Goal: Information Seeking & Learning: Learn about a topic

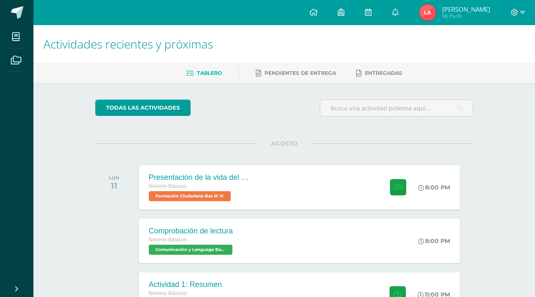
click at [278, 108] on div "todas las Actividades" at bounding box center [284, 111] width 385 height 24
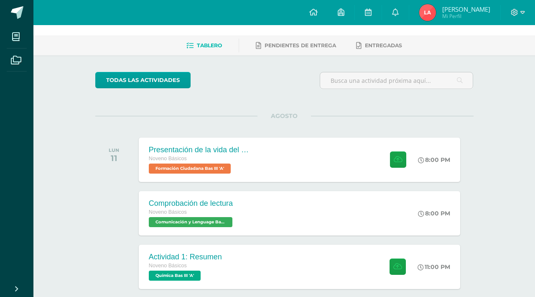
scroll to position [38, 0]
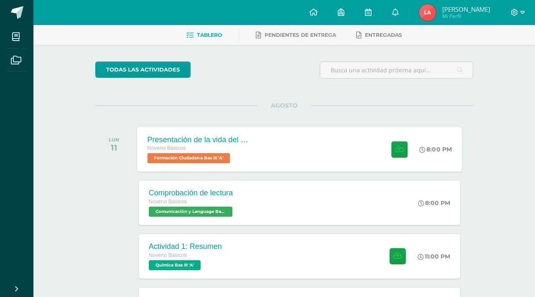
click at [224, 149] on div "Noveno Básicos" at bounding box center [197, 148] width 101 height 9
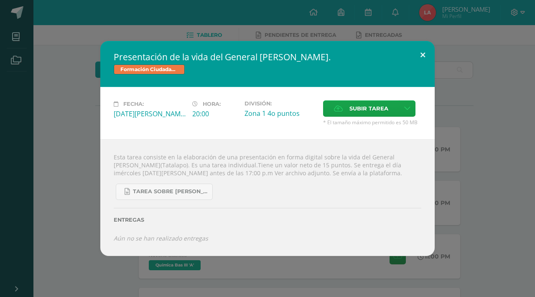
click at [422, 56] on button at bounding box center [423, 55] width 24 height 28
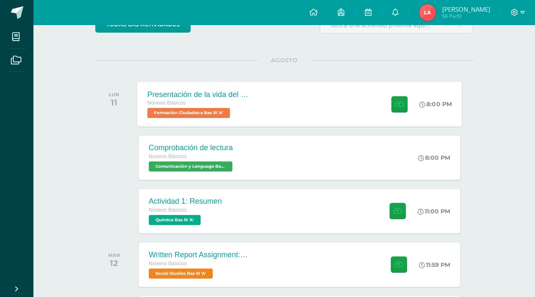
scroll to position [84, 0]
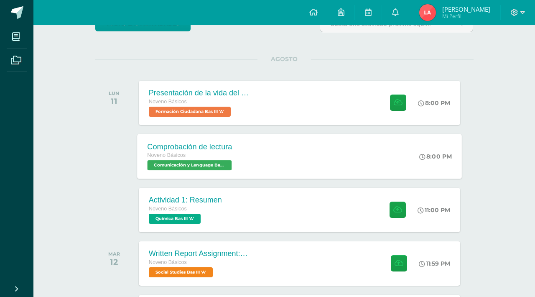
click at [241, 154] on div "Comprobación de lectura Noveno Básicos Comunicación y Lenguage Bas III 'A'" at bounding box center [190, 156] width 106 height 45
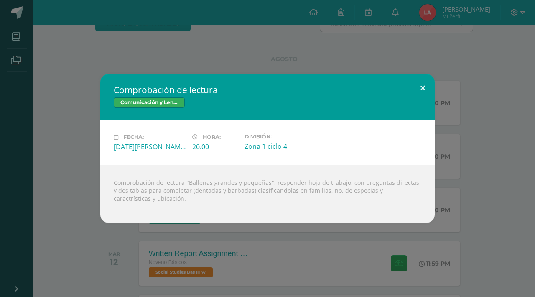
click at [425, 85] on button at bounding box center [423, 88] width 24 height 28
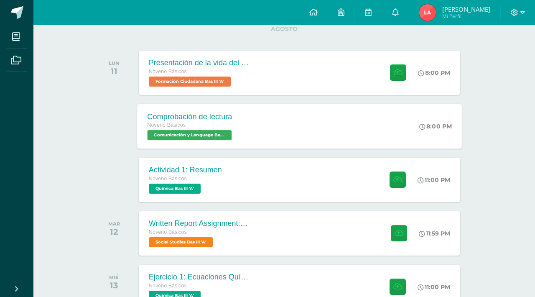
scroll to position [115, 0]
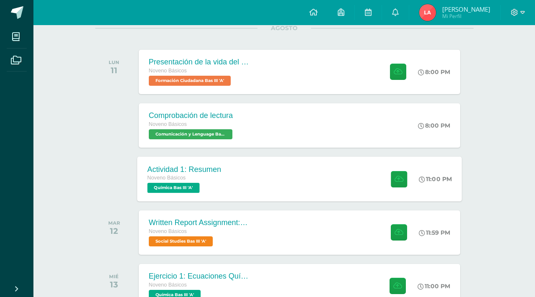
click at [193, 185] on span "Química Bas III 'A'" at bounding box center [173, 188] width 52 height 10
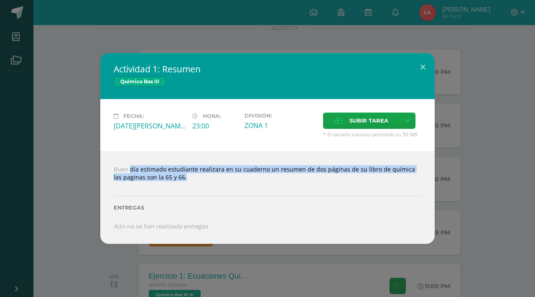
drag, startPoint x: 344, startPoint y: 185, endPoint x: 101, endPoint y: 159, distance: 243.6
click at [101, 160] on div "Buen día estimado estudiante realizara en su cuaderno un resumen de dos páginas…" at bounding box center [267, 197] width 334 height 92
click at [101, 158] on div "Buen día estimado estudiante realizara en su cuaderno un resumen de dos páginas…" at bounding box center [267, 197] width 334 height 92
click at [223, 186] on div at bounding box center [267, 184] width 307 height 7
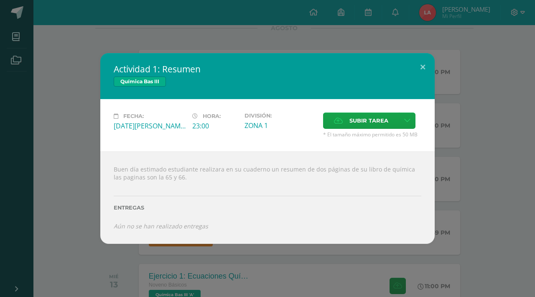
click at [348, 207] on label "Entregas" at bounding box center [267, 207] width 307 height 6
click at [424, 73] on button at bounding box center [423, 67] width 24 height 28
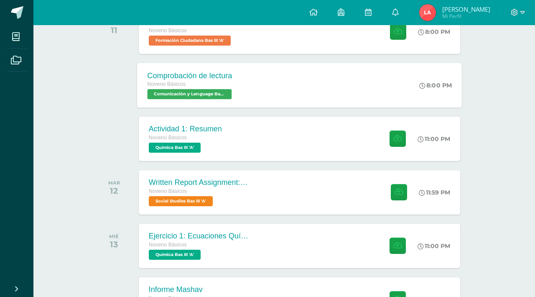
scroll to position [196, 0]
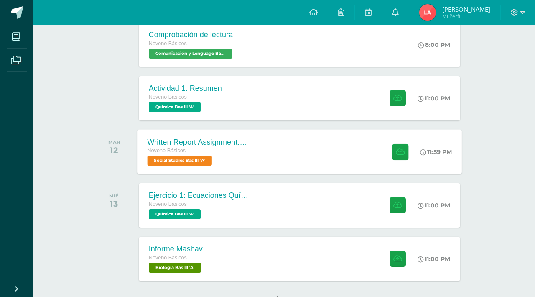
click at [196, 157] on span "Social Studies Bas III 'A'" at bounding box center [179, 160] width 65 height 10
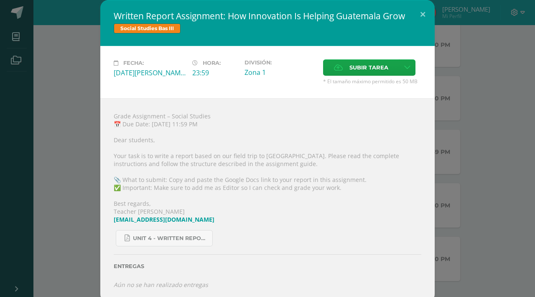
click at [517, 56] on div "Written Report Assignment: How Innovation Is Helping Guatemala Grow Social Stud…" at bounding box center [267, 151] width 528 height 302
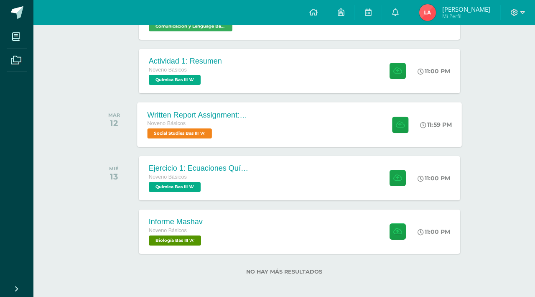
scroll to position [225, 0]
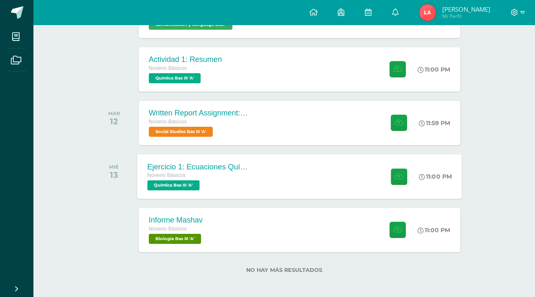
click at [199, 178] on div "Noveno Básicos" at bounding box center [197, 175] width 101 height 9
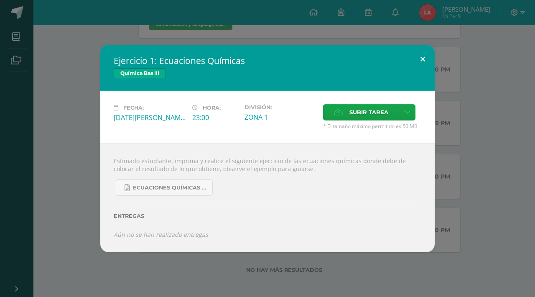
click at [424, 54] on button at bounding box center [423, 59] width 24 height 28
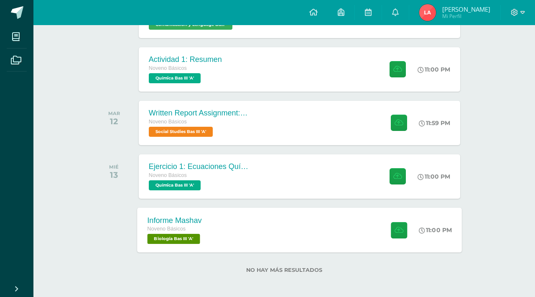
click at [332, 234] on div "Informe Mashav Noveno Básicos Biología Bas III 'A' 11:00 PM Informe Mashav Biol…" at bounding box center [299, 229] width 325 height 45
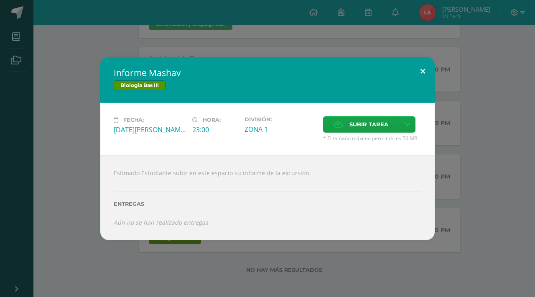
click at [421, 74] on button at bounding box center [423, 71] width 24 height 28
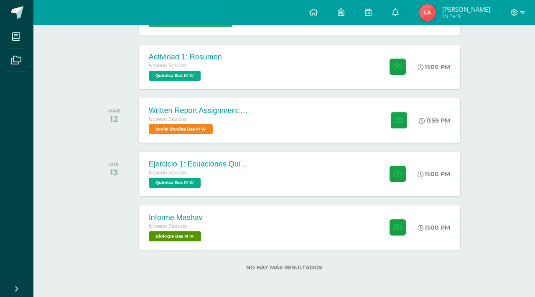
scroll to position [188, 0]
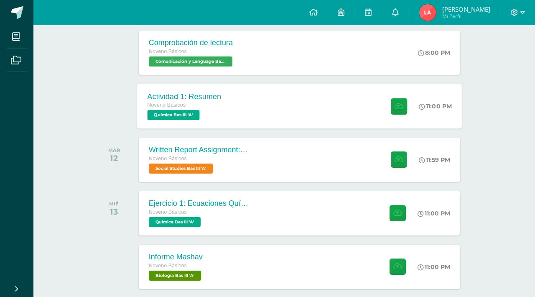
click at [285, 118] on div "Actividad 1: Resumen Noveno Básicos Química Bas III 'A' 11:00 PM Actividad 1: R…" at bounding box center [299, 106] width 325 height 45
